Goal: Information Seeking & Learning: Learn about a topic

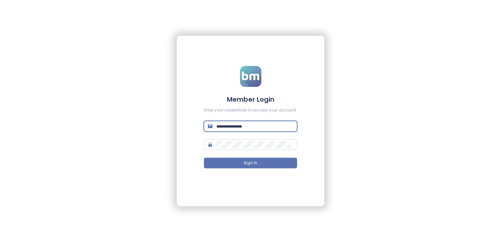
click at [247, 130] on input "text" at bounding box center [254, 126] width 77 height 7
paste input "**********"
type input "**********"
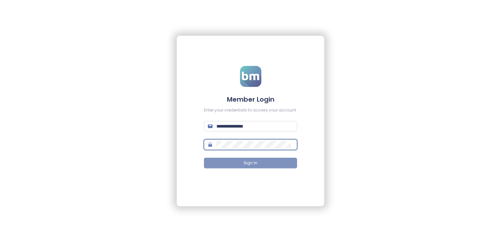
click at [248, 164] on span "Sign In" at bounding box center [251, 163] width 14 height 6
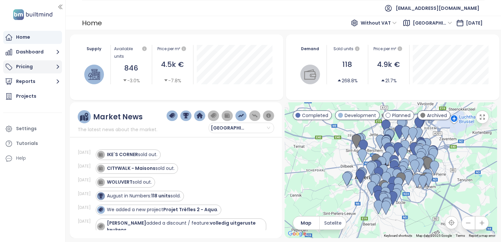
click at [26, 64] on button "Pricing" at bounding box center [32, 66] width 59 height 13
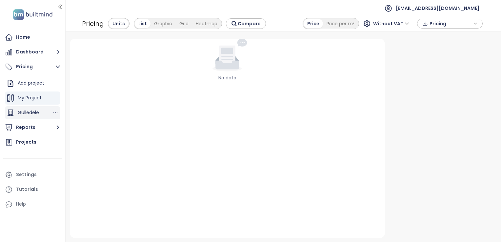
click at [31, 116] on div "Gulledele" at bounding box center [28, 113] width 21 height 8
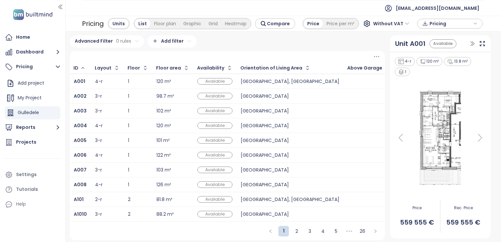
click at [121, 95] on td "3-r" at bounding box center [107, 96] width 33 height 15
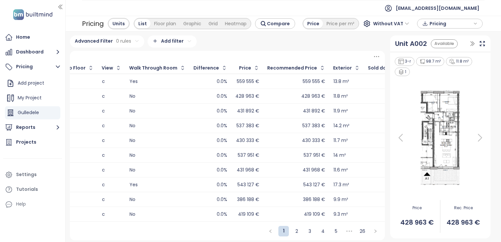
scroll to position [0, 1239]
click at [331, 24] on div "Price per m²" at bounding box center [340, 23] width 35 height 9
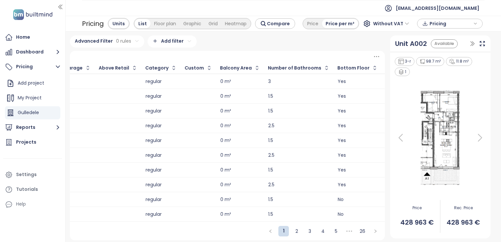
scroll to position [0, 296]
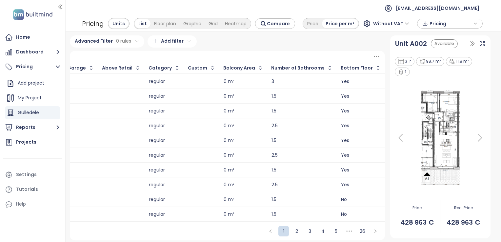
click at [431, 24] on span "Pricing" at bounding box center [450, 24] width 42 height 10
click at [437, 33] on span "XLSX" at bounding box center [439, 36] width 18 height 10
click at [447, 47] on div "XLSX" at bounding box center [452, 48] width 39 height 7
click at [441, 58] on span "Download" at bounding box center [442, 56] width 25 height 7
click at [156, 25] on div "Floor plan" at bounding box center [164, 23] width 29 height 9
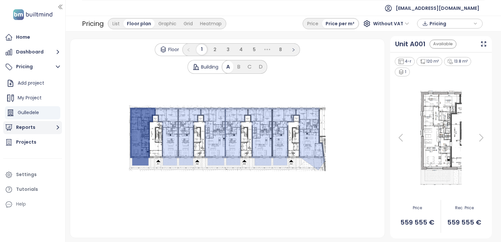
click at [29, 130] on button "Reports" at bounding box center [32, 127] width 59 height 13
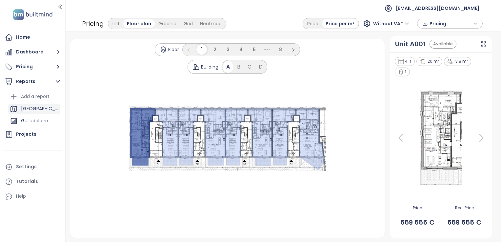
click at [27, 108] on div "[GEOGRAPHIC_DATA]" at bounding box center [40, 109] width 38 height 8
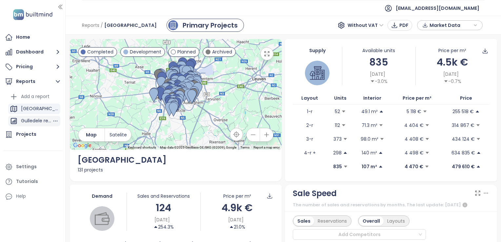
click at [39, 122] on div "Gulledele report" at bounding box center [36, 121] width 31 height 8
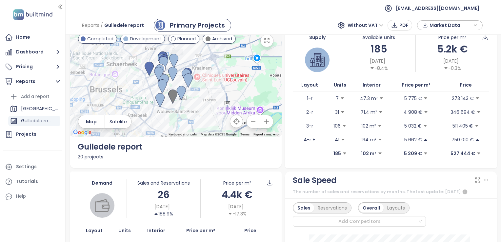
scroll to position [13, 0]
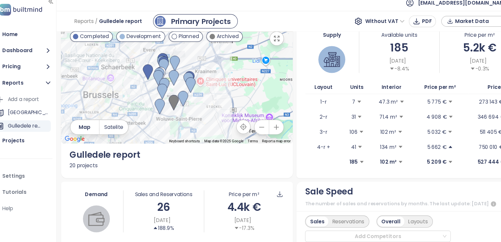
click at [266, 121] on icon "button" at bounding box center [266, 122] width 7 height 7
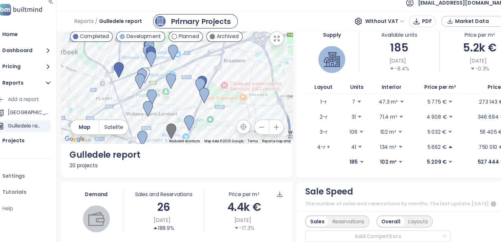
click at [264, 122] on icon "button" at bounding box center [266, 122] width 7 height 7
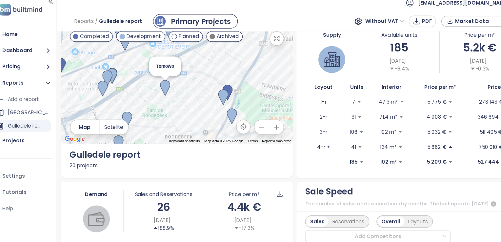
click at [162, 83] on img at bounding box center [164, 86] width 9 height 14
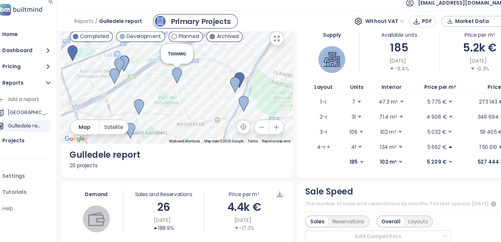
click at [175, 74] on img at bounding box center [175, 75] width 9 height 14
click at [176, 71] on img at bounding box center [175, 74] width 9 height 14
click at [174, 68] on img at bounding box center [175, 74] width 9 height 14
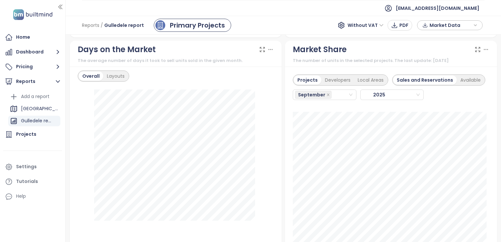
scroll to position [758, 0]
click at [343, 81] on div "Developers" at bounding box center [337, 80] width 33 height 9
click at [307, 79] on div "Projects" at bounding box center [307, 80] width 26 height 9
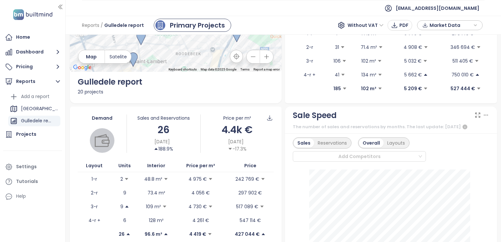
scroll to position [0, 0]
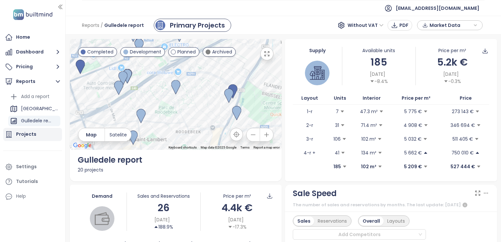
click at [29, 132] on div "Projects" at bounding box center [26, 134] width 20 height 8
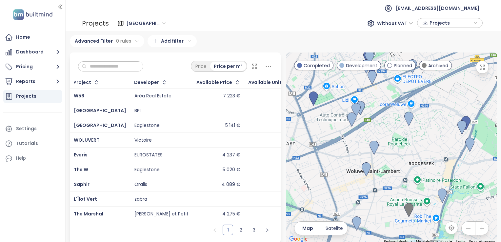
click at [118, 70] on input "text" at bounding box center [113, 67] width 53 height 10
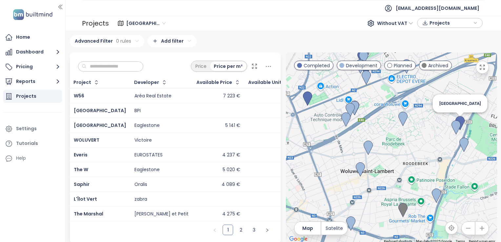
click at [458, 124] on img at bounding box center [459, 123] width 9 height 14
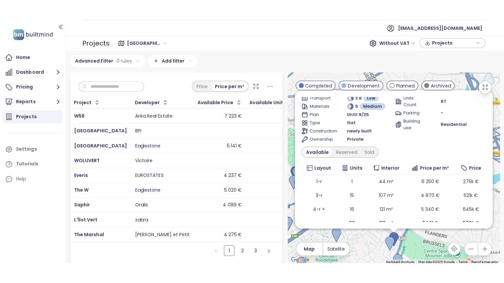
scroll to position [47, 0]
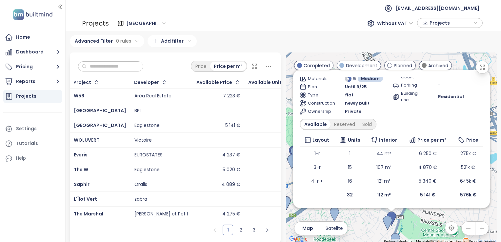
click at [227, 45] on div "Advanced Filter 0 rules Add filter" at bounding box center [283, 41] width 427 height 12
click at [258, 43] on div "Advanced Filter 0 rules Add filter" at bounding box center [283, 41] width 427 height 12
click at [480, 67] on button "button" at bounding box center [482, 67] width 13 height 13
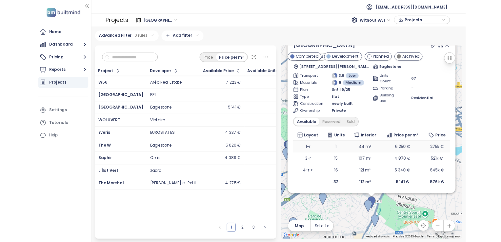
scroll to position [0, 0]
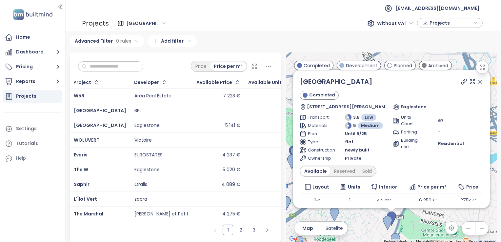
click at [477, 83] on icon at bounding box center [480, 81] width 7 height 7
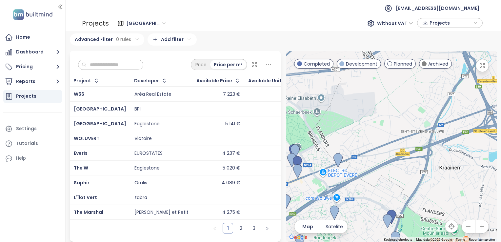
scroll to position [4, 0]
click at [238, 229] on link "2" at bounding box center [241, 228] width 10 height 10
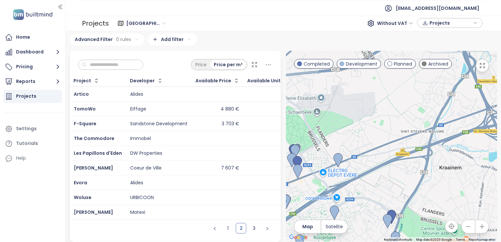
click at [169, 105] on div "Eiffage" at bounding box center [158, 109] width 57 height 8
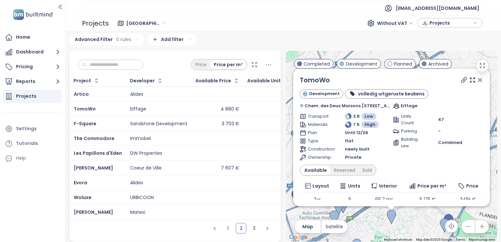
scroll to position [34, 0]
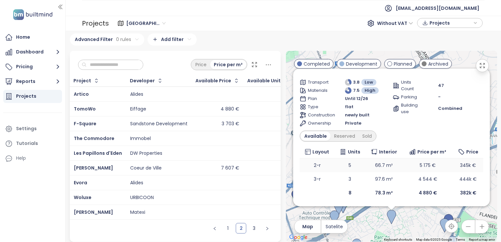
click at [312, 166] on td "2-r" at bounding box center [317, 165] width 35 height 14
click at [134, 180] on div "Alides" at bounding box center [136, 183] width 13 height 6
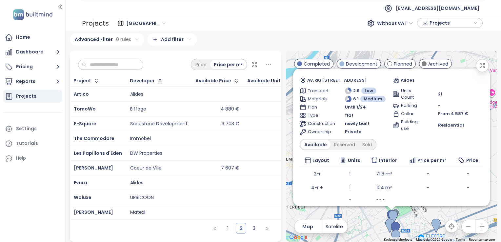
scroll to position [33, 0]
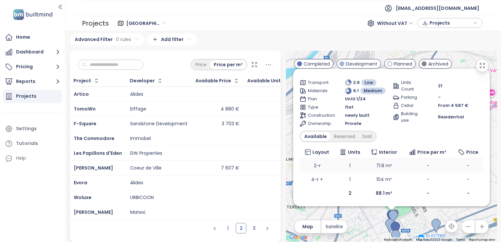
click at [372, 165] on td "71.8 m²" at bounding box center [383, 166] width 37 height 14
click at [378, 174] on td "104 m²" at bounding box center [383, 179] width 37 height 14
click at [378, 162] on td "71.8 m²" at bounding box center [383, 166] width 37 height 14
click at [462, 161] on td "-" at bounding box center [468, 166] width 30 height 14
click at [353, 138] on div "Reserved" at bounding box center [344, 136] width 28 height 9
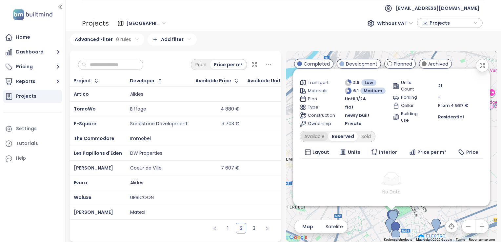
click at [316, 137] on div "Available" at bounding box center [315, 136] width 28 height 9
click at [151, 230] on div "1 2 3" at bounding box center [175, 231] width 211 height 22
click at [251, 230] on link "3" at bounding box center [254, 228] width 10 height 10
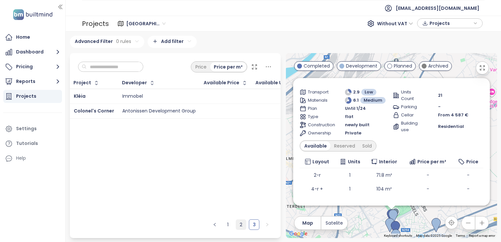
click at [240, 225] on link "2" at bounding box center [241, 225] width 10 height 10
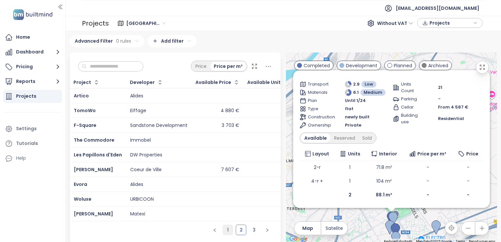
click at [229, 231] on link "1" at bounding box center [228, 230] width 10 height 10
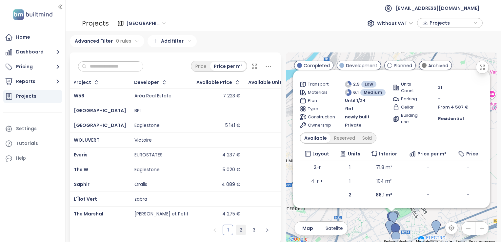
click at [239, 234] on link "2" at bounding box center [241, 230] width 10 height 10
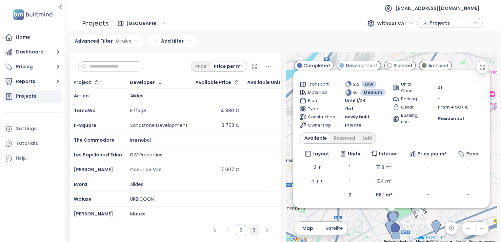
click at [249, 234] on link "3" at bounding box center [254, 230] width 10 height 10
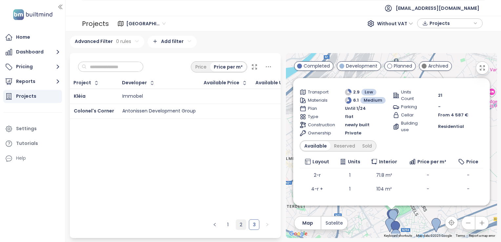
click at [241, 226] on link "2" at bounding box center [241, 225] width 10 height 10
